Goal: Task Accomplishment & Management: Complete application form

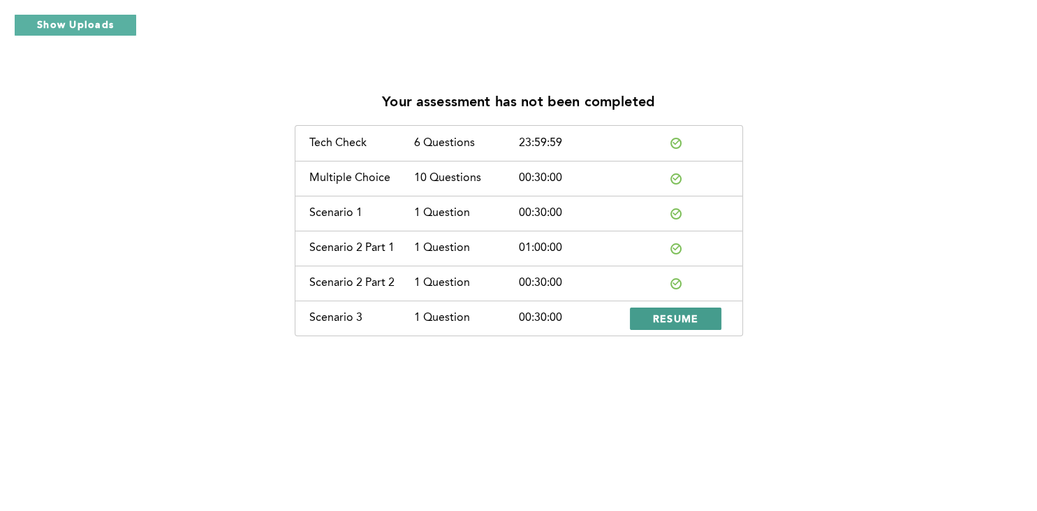
click at [653, 321] on span "RESUME" at bounding box center [676, 318] width 46 height 13
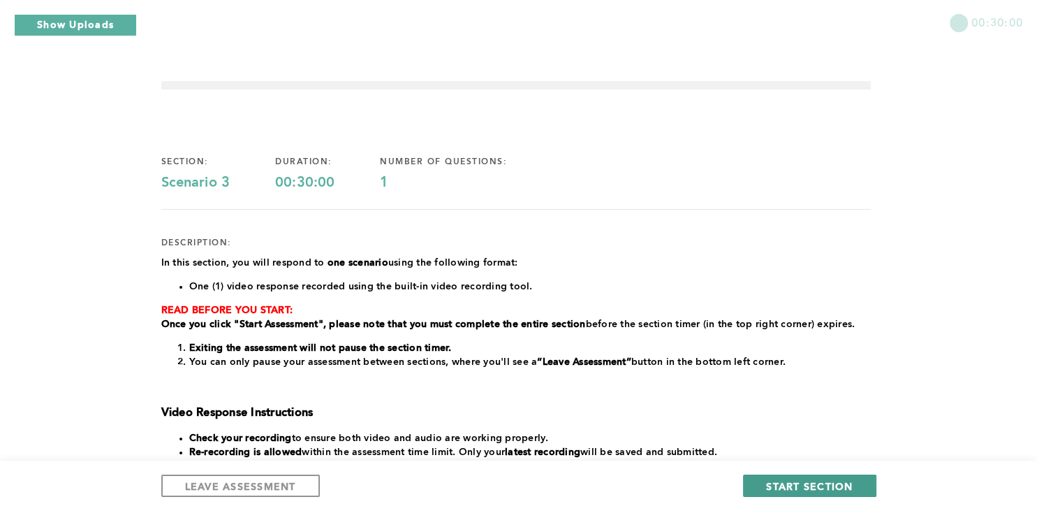
click at [829, 479] on button "START SECTION" at bounding box center [809, 485] width 133 height 22
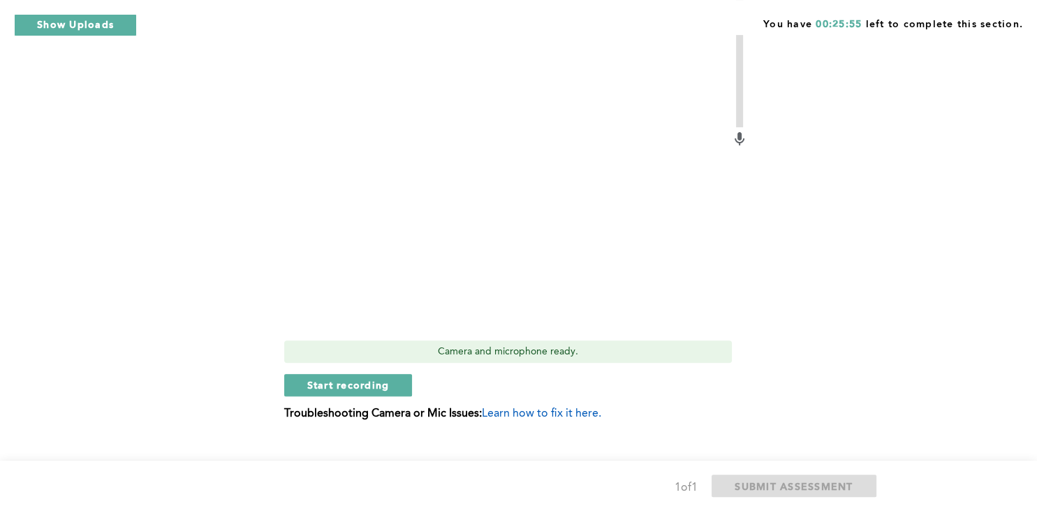
scroll to position [433, 0]
click at [323, 376] on span "Start recording" at bounding box center [348, 382] width 82 height 13
click at [325, 376] on span "Stop recording" at bounding box center [348, 382] width 82 height 13
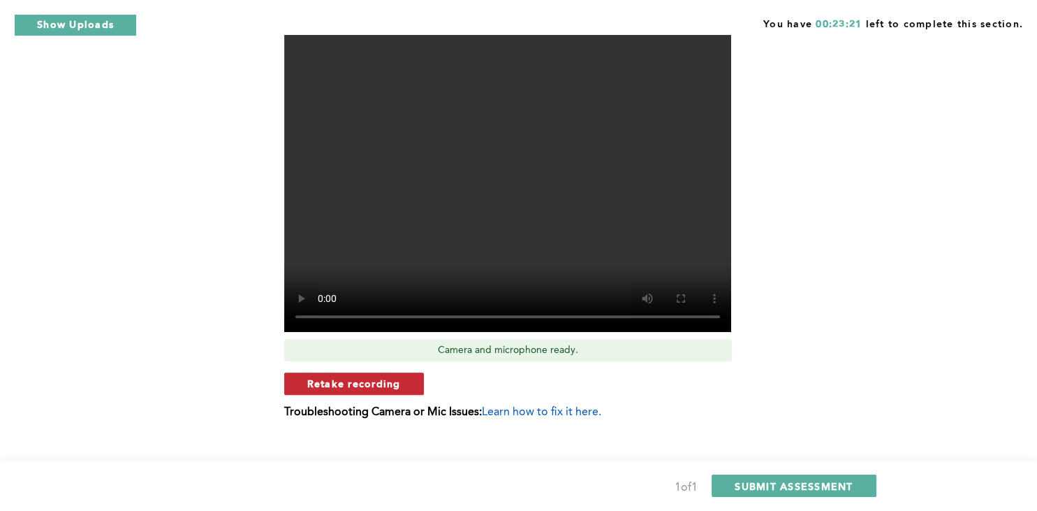
click at [318, 376] on span "Retake recording" at bounding box center [354, 382] width 94 height 13
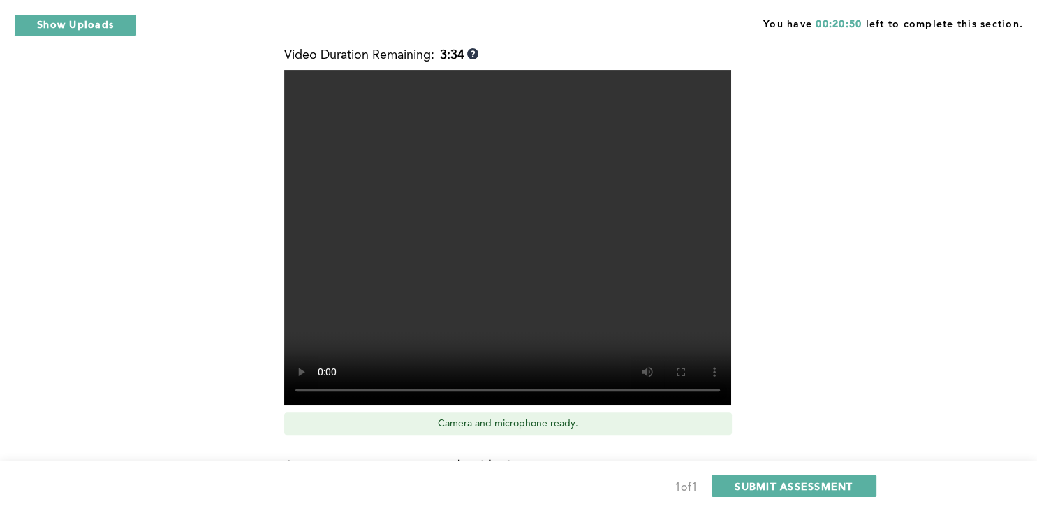
scroll to position [481, 0]
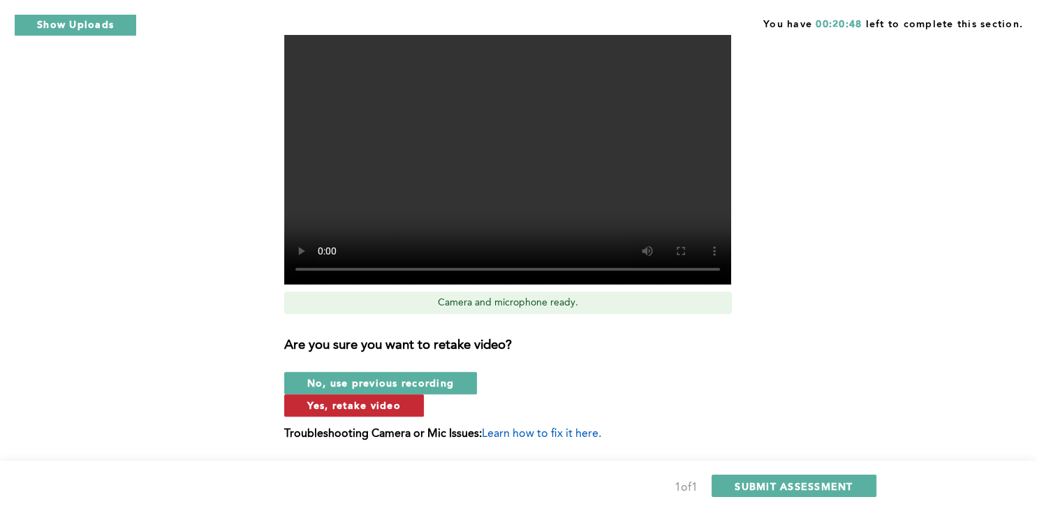
click at [401, 398] on span "Yes, retake video" at bounding box center [354, 404] width 94 height 13
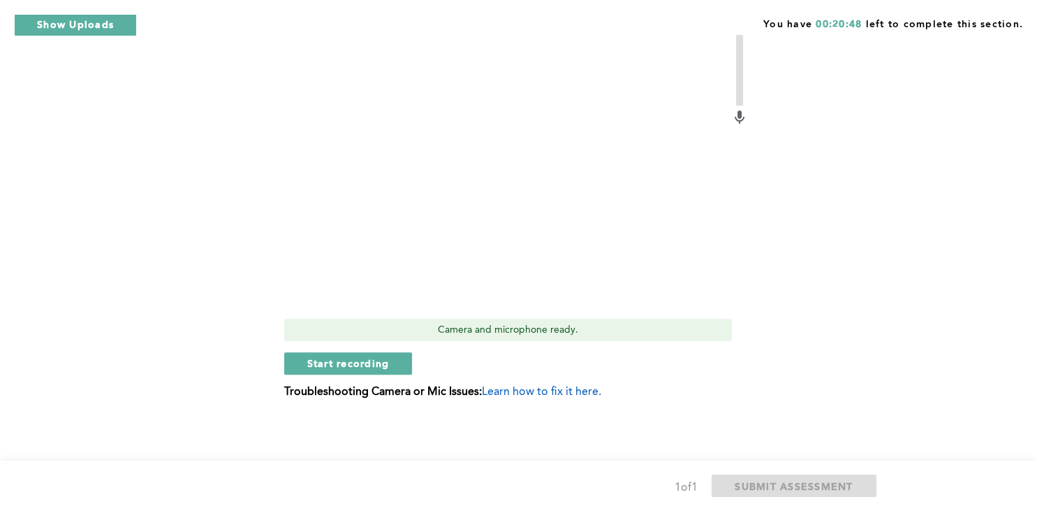
scroll to position [433, 0]
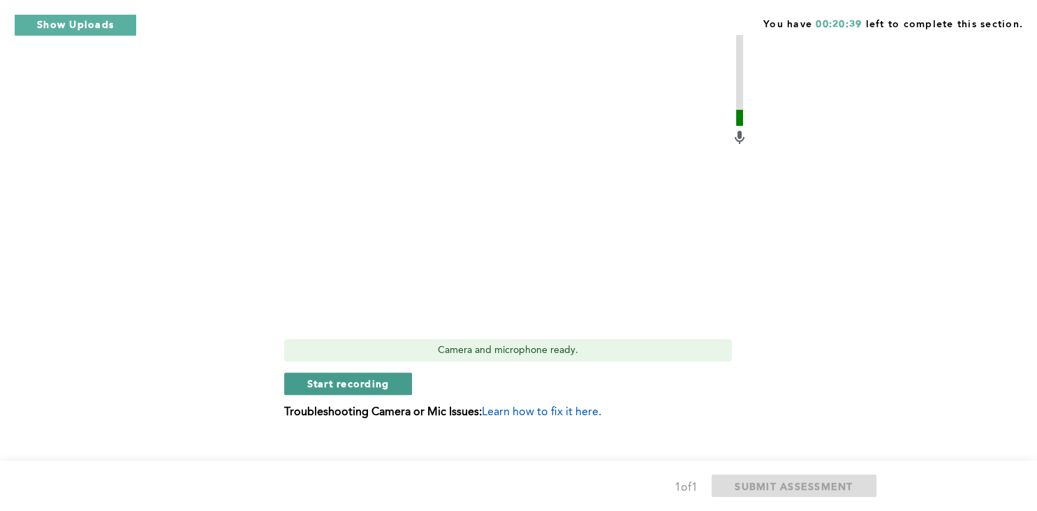
click at [303, 372] on button "Start recording" at bounding box center [348, 383] width 129 height 22
click at [307, 376] on span "Stop recording" at bounding box center [348, 382] width 82 height 13
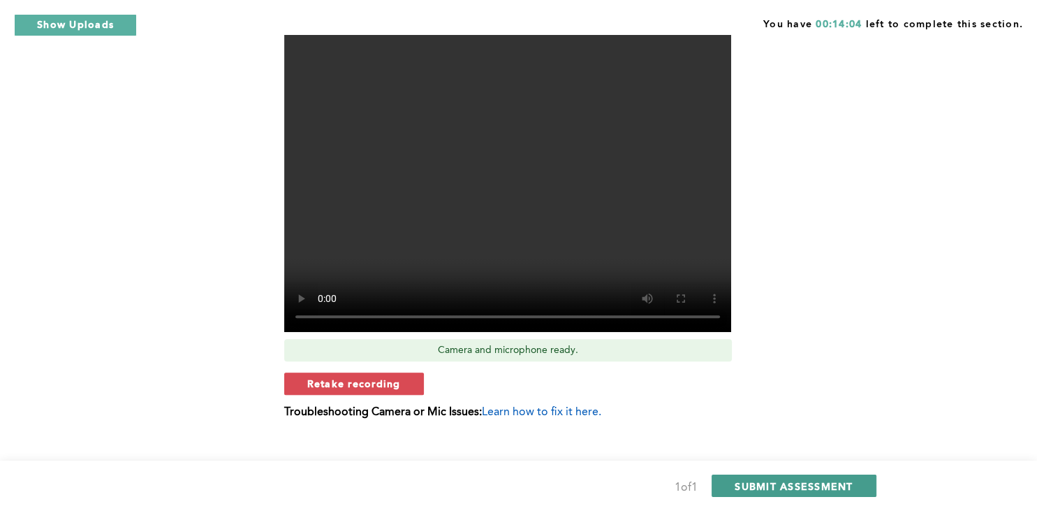
click at [760, 490] on span "SUBMIT ASSESSMENT" at bounding box center [794, 485] width 118 height 13
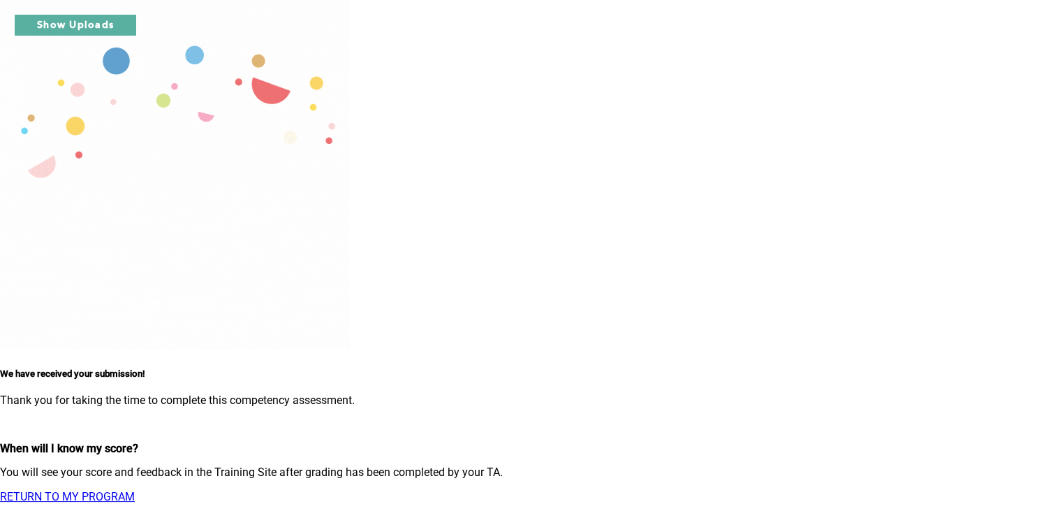
click at [135, 490] on link "RETURN TO MY PROGRAM" at bounding box center [67, 496] width 135 height 13
